Goal: Task Accomplishment & Management: Use online tool/utility

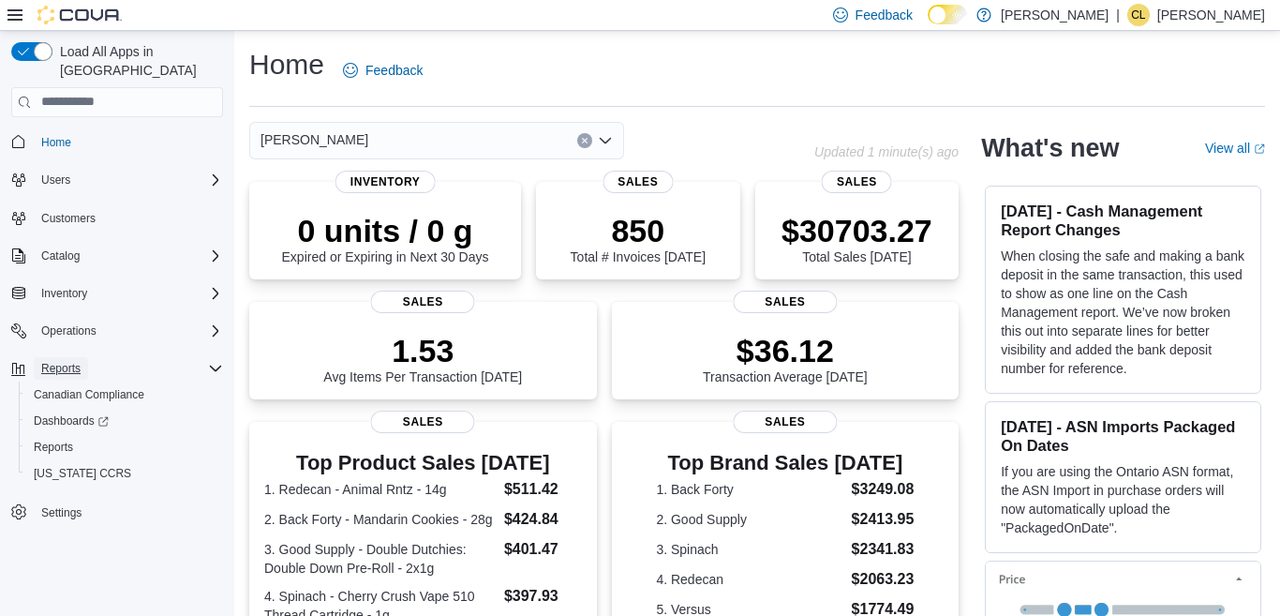
click at [82, 357] on button "Reports" at bounding box center [61, 368] width 54 height 22
click at [73, 436] on link "Reports" at bounding box center [53, 447] width 54 height 22
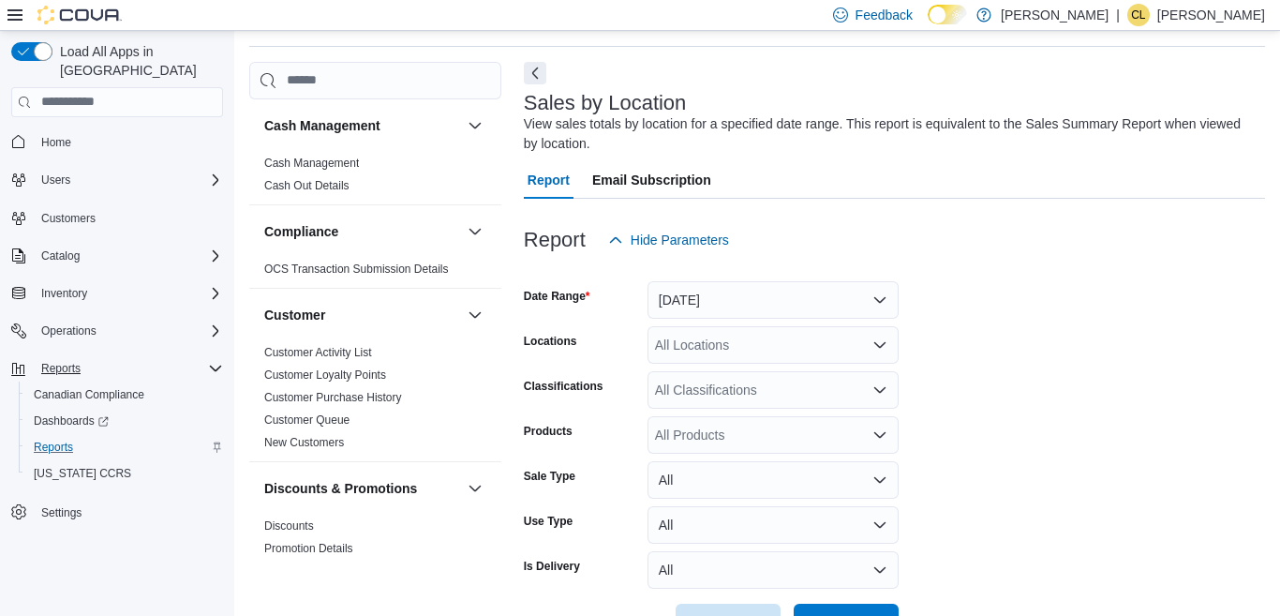
scroll to position [63, 0]
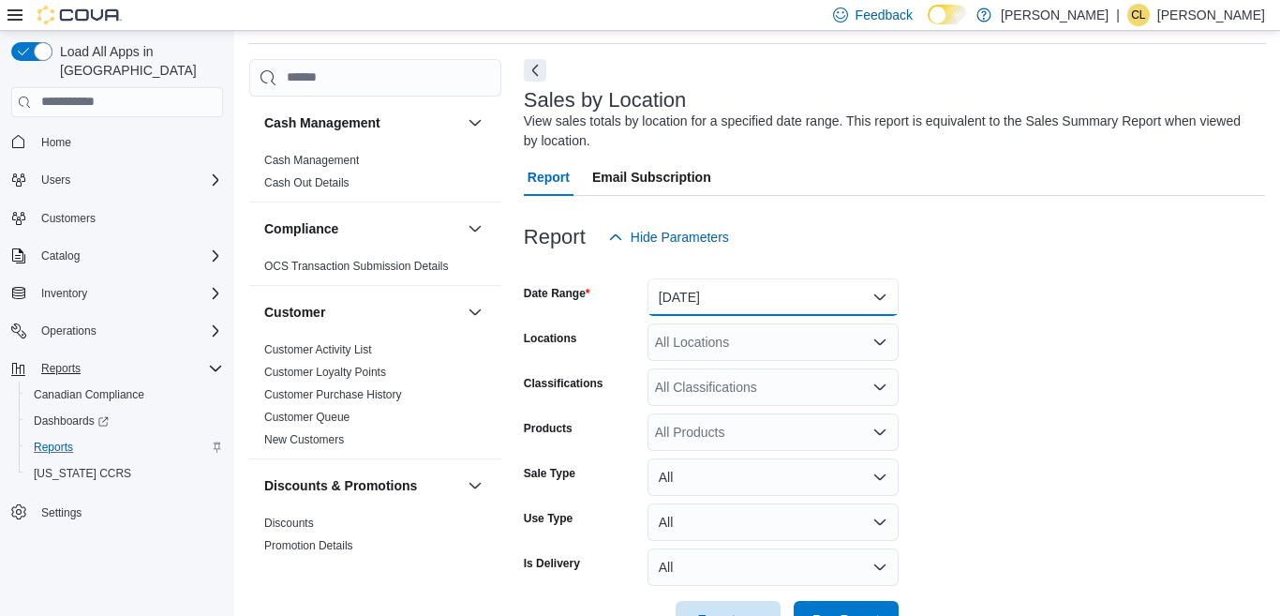
click at [745, 302] on button "[DATE]" at bounding box center [773, 296] width 251 height 37
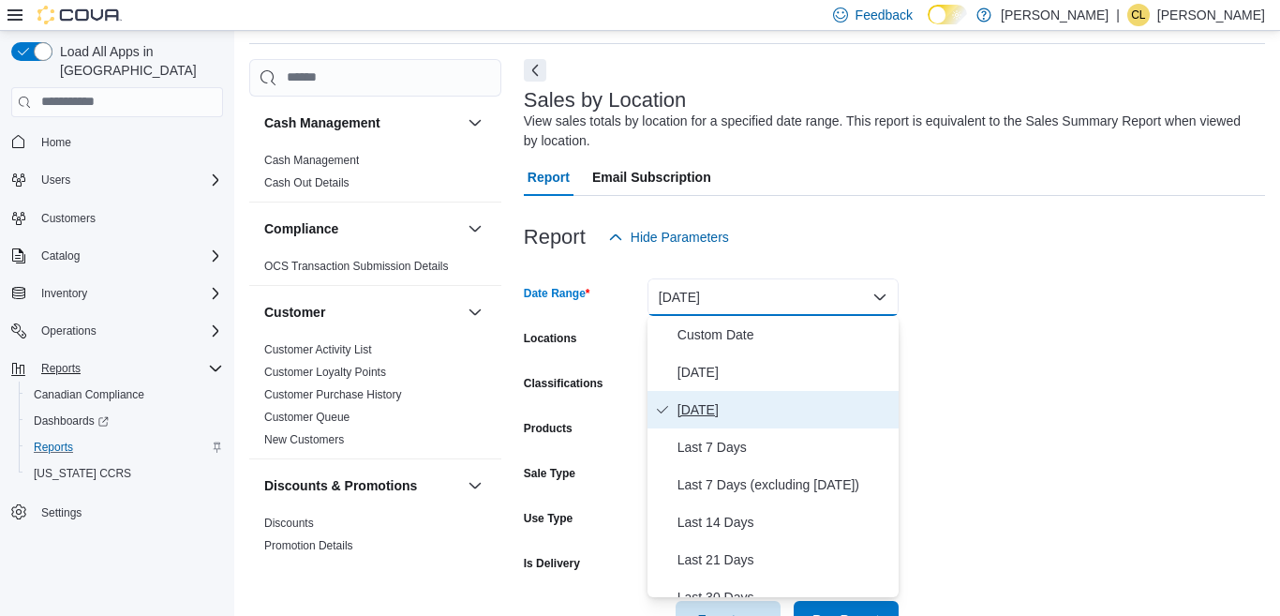
click at [712, 391] on button "[DATE]" at bounding box center [773, 409] width 251 height 37
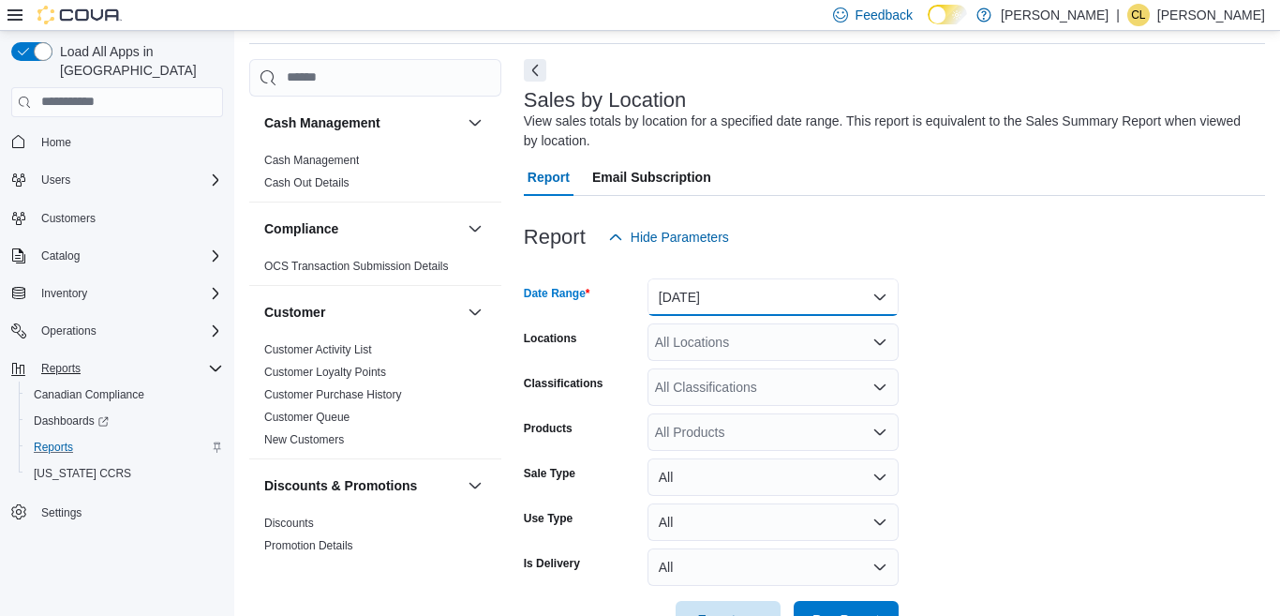
click at [725, 311] on button "[DATE]" at bounding box center [773, 296] width 251 height 37
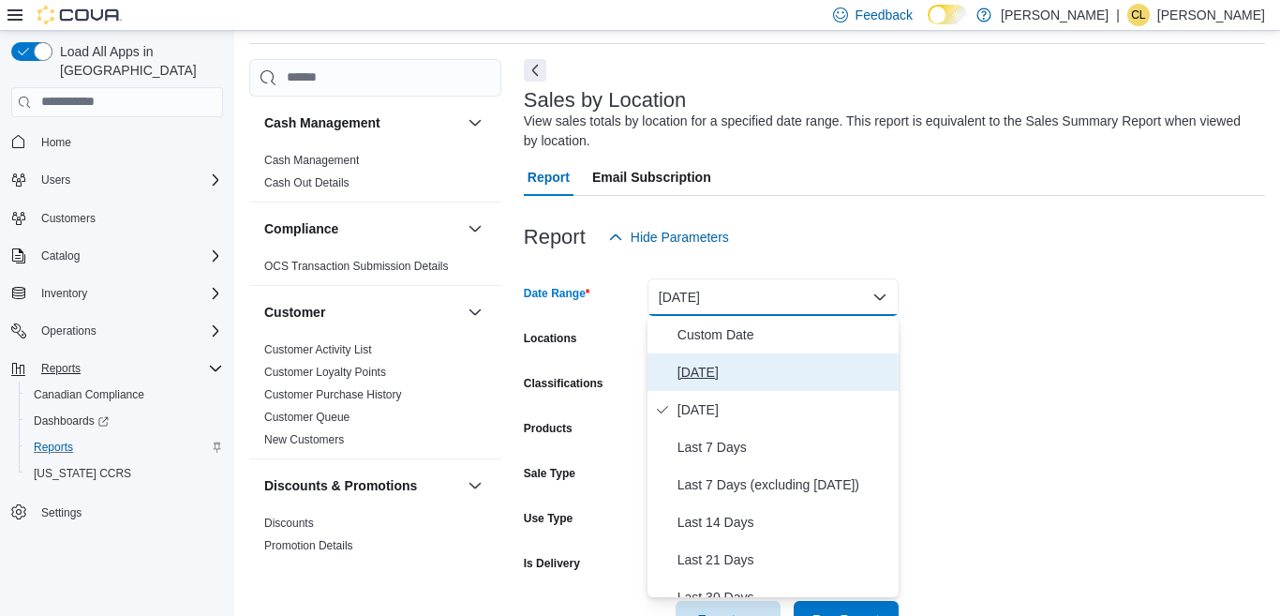
click at [706, 370] on span "[DATE]" at bounding box center [785, 372] width 214 height 22
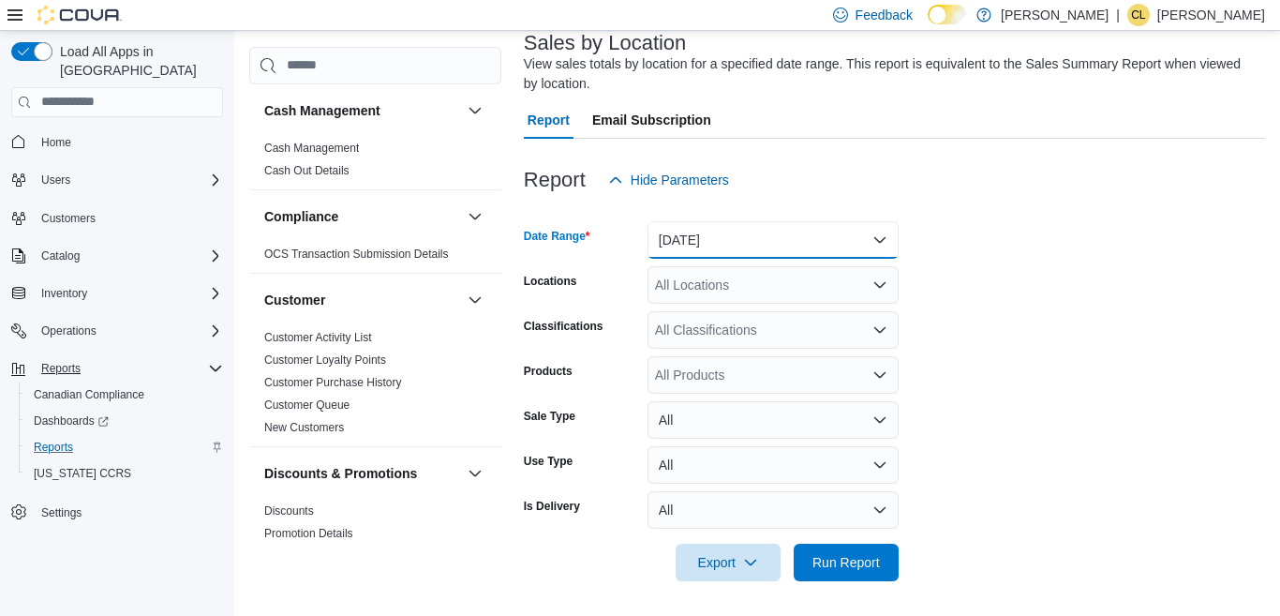
scroll to position [123, 0]
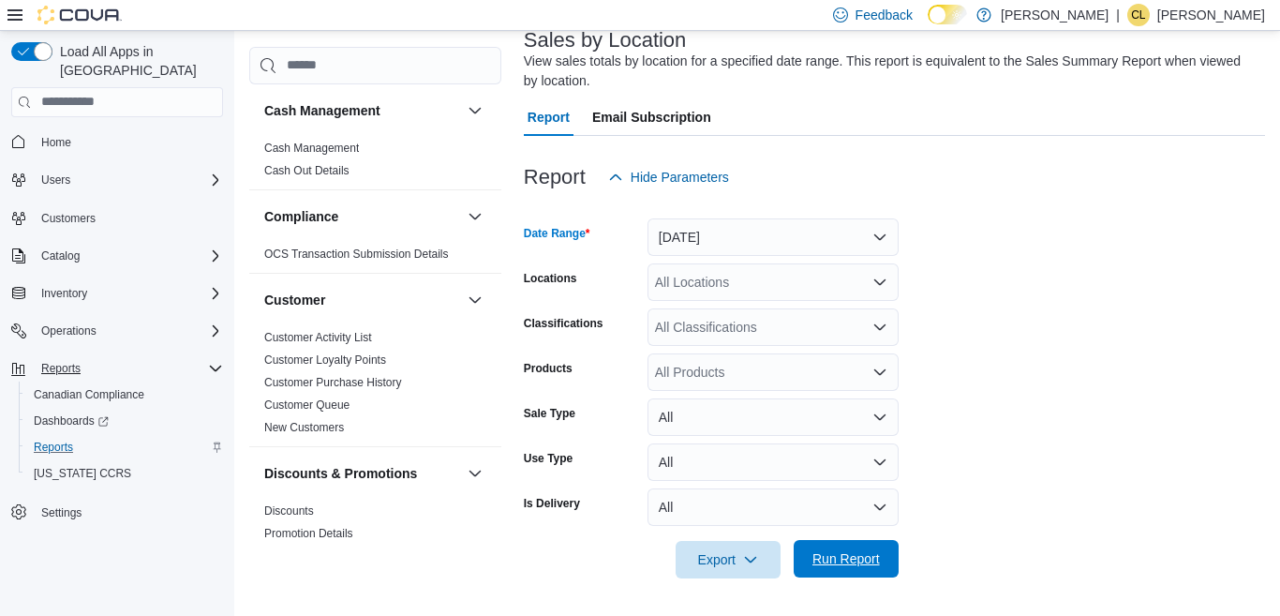
click at [881, 551] on span "Run Report" at bounding box center [846, 558] width 82 height 37
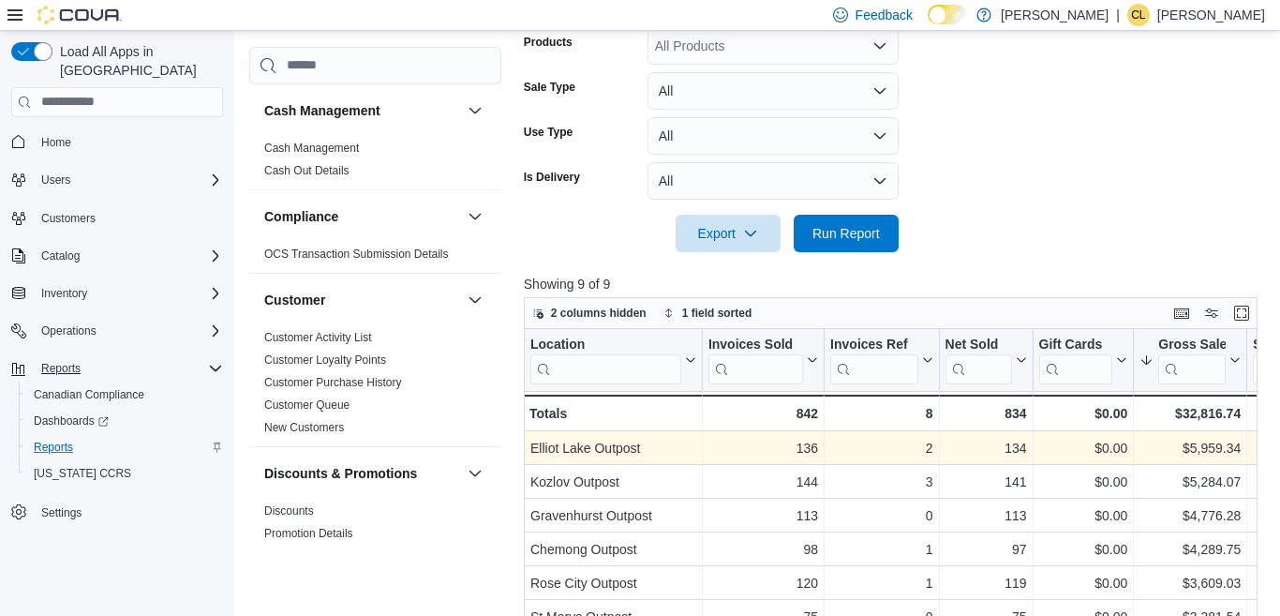
scroll to position [498, 0]
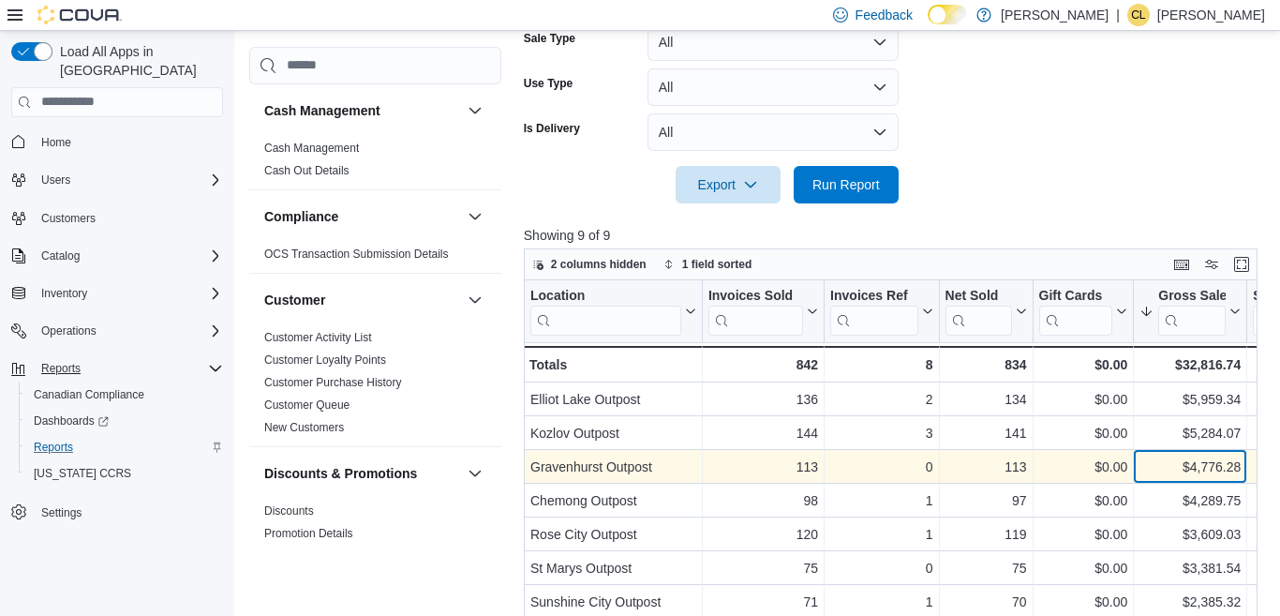
click at [1156, 468] on div "$4,776.28" at bounding box center [1190, 466] width 101 height 22
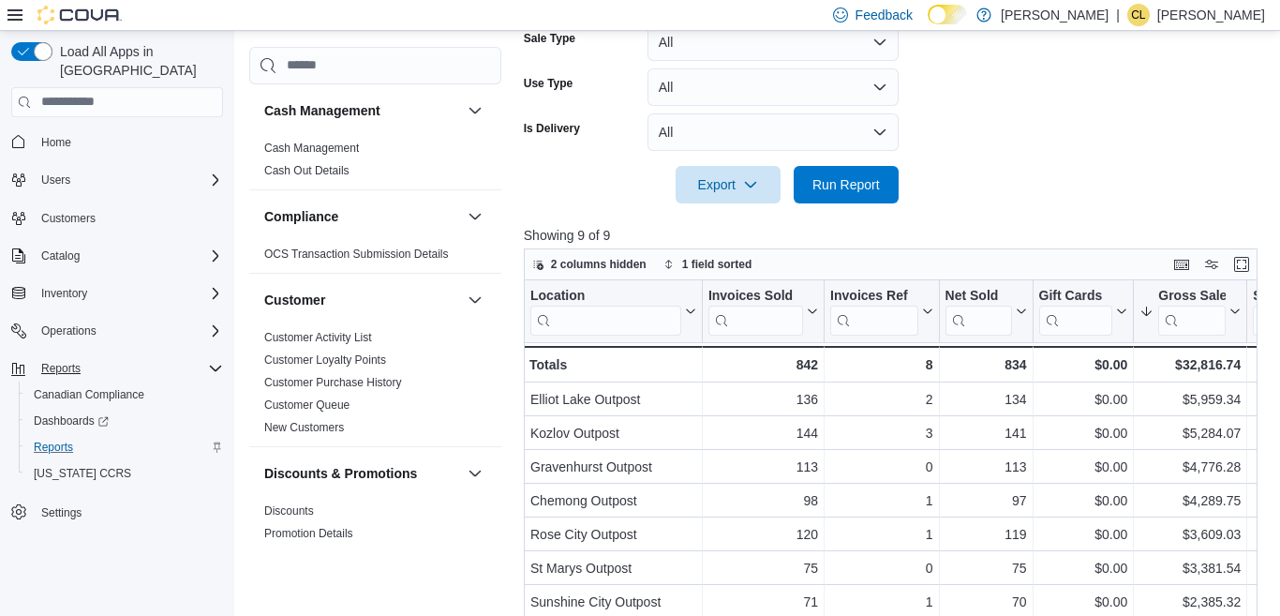
click at [820, 211] on div at bounding box center [894, 214] width 741 height 22
click at [828, 196] on span "Run Report" at bounding box center [846, 183] width 82 height 37
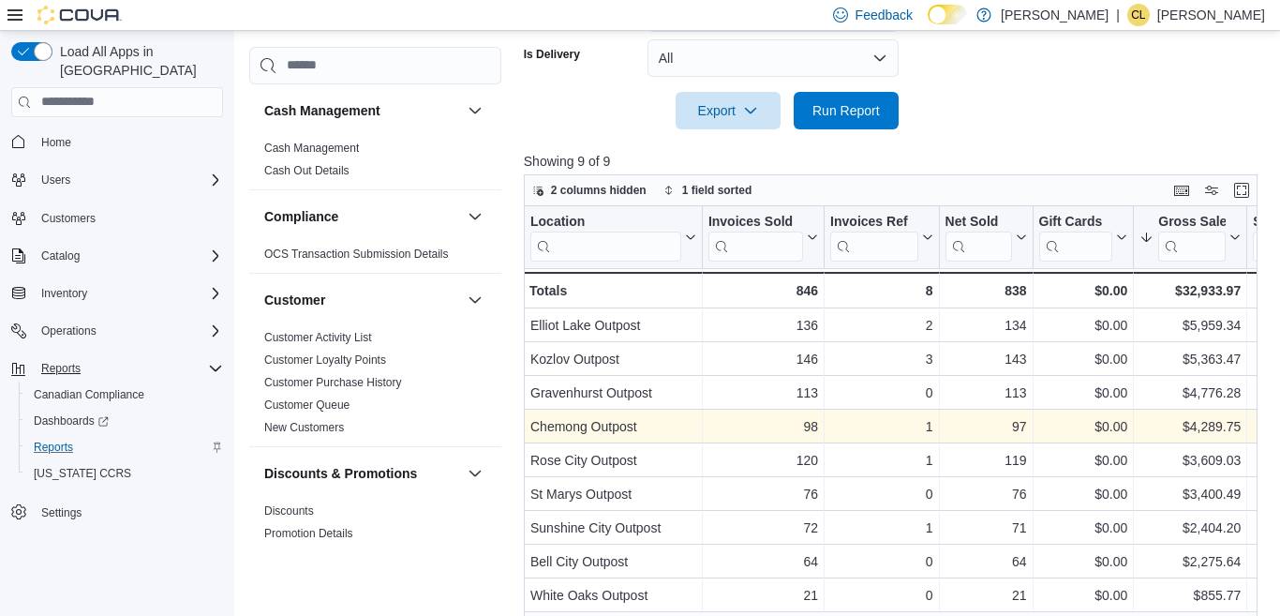
scroll to position [544, 0]
